Goal: Check status: Check status

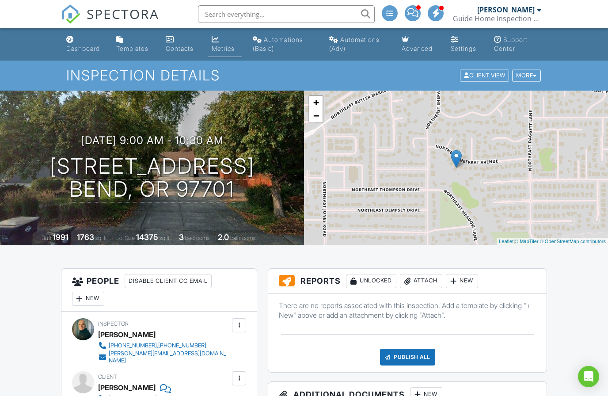
click at [226, 45] on div "Metrics" at bounding box center [223, 49] width 23 height 8
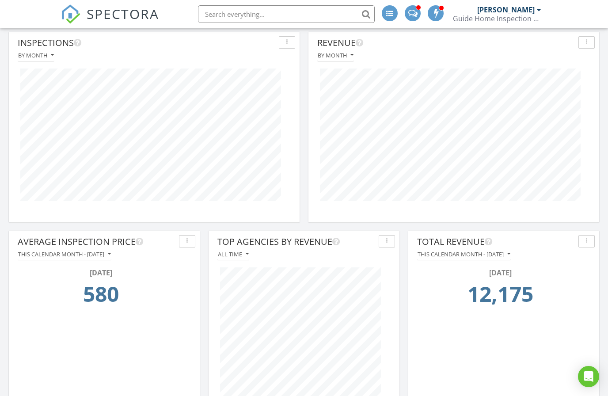
scroll to position [114, 0]
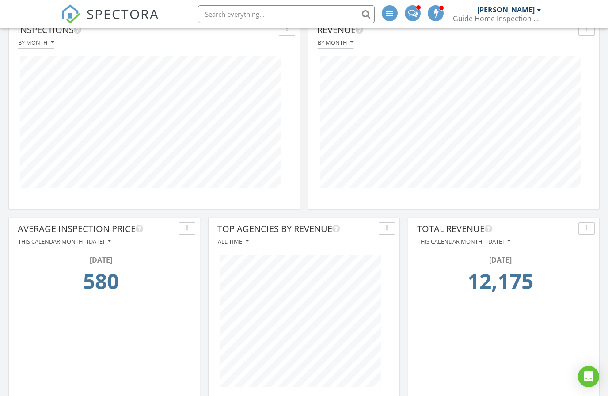
click at [510, 240] on div "This calendar month - August 2025" at bounding box center [463, 241] width 93 height 6
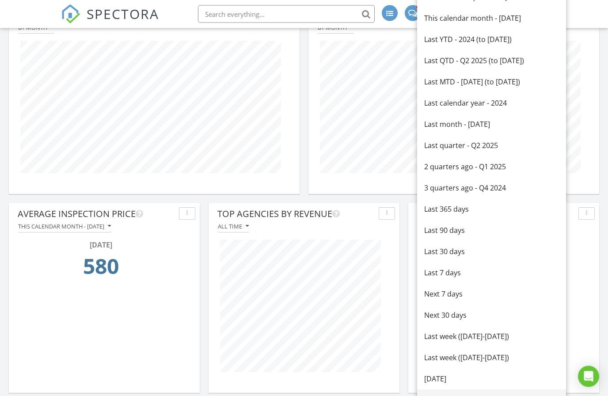
click at [487, 395] on div "This week (Sunday-Saturday)" at bounding box center [491, 400] width 135 height 11
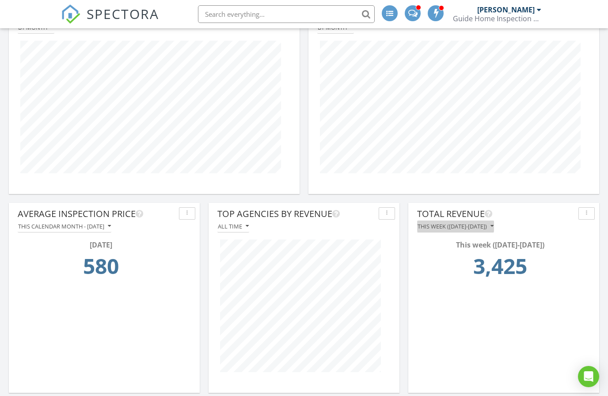
click at [493, 227] on div "This week (Sunday-Saturday)" at bounding box center [455, 226] width 76 height 6
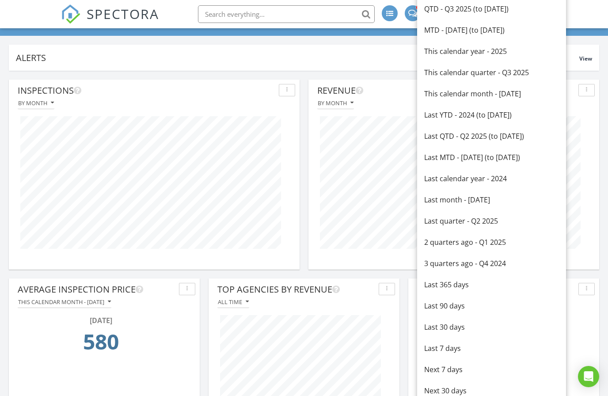
scroll to position [52, 0]
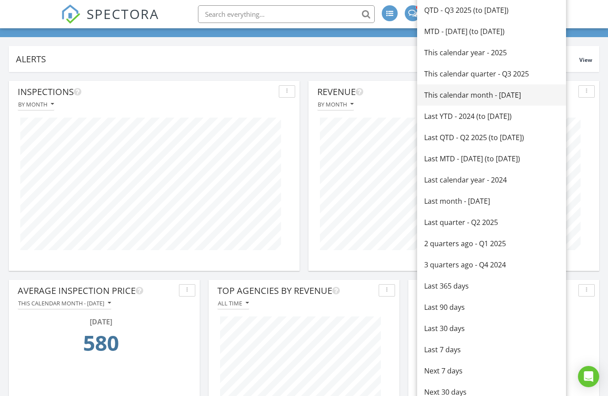
click at [527, 94] on div "This calendar month - August 2025" at bounding box center [491, 95] width 135 height 11
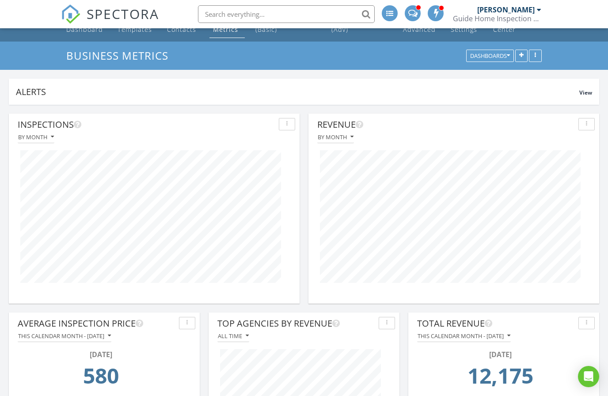
scroll to position [0, 0]
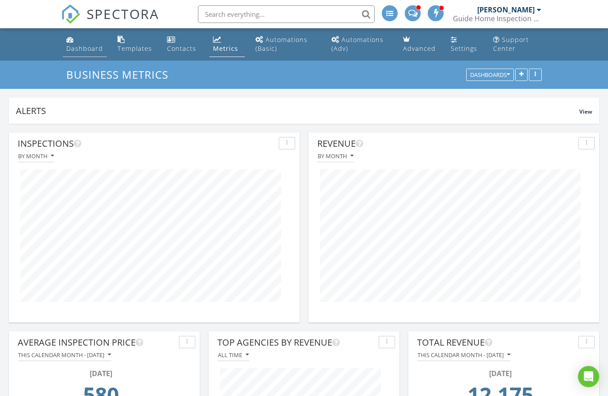
click at [84, 45] on div "Dashboard" at bounding box center [84, 48] width 37 height 8
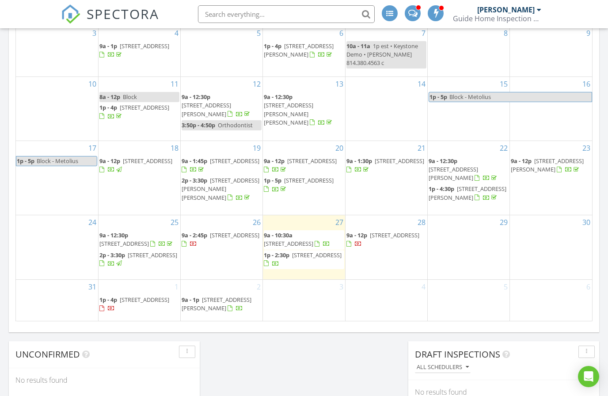
scroll to position [492, 0]
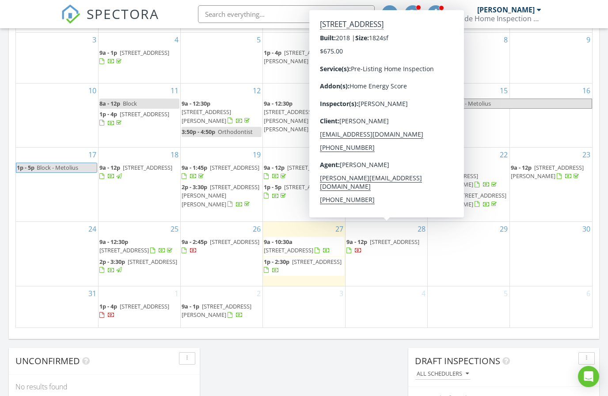
click at [440, 271] on div "29" at bounding box center [469, 254] width 82 height 64
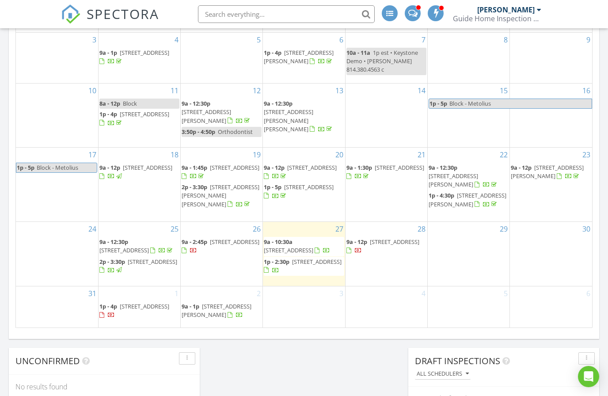
scroll to position [530, 0]
